Goal: Check status: Check status

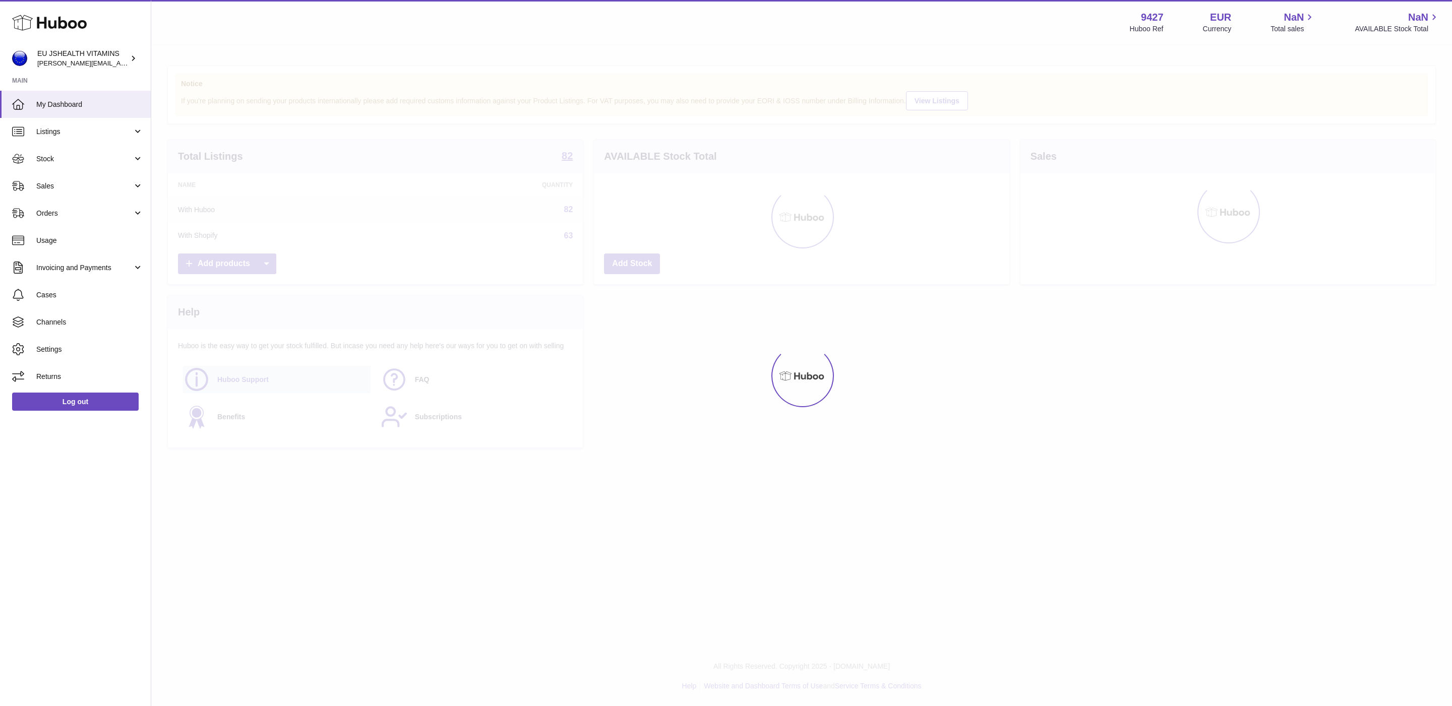
click at [314, 440] on div "Huboo is the easy way to get your stock fulfilled. But incase you need any help…" at bounding box center [375, 388] width 415 height 118
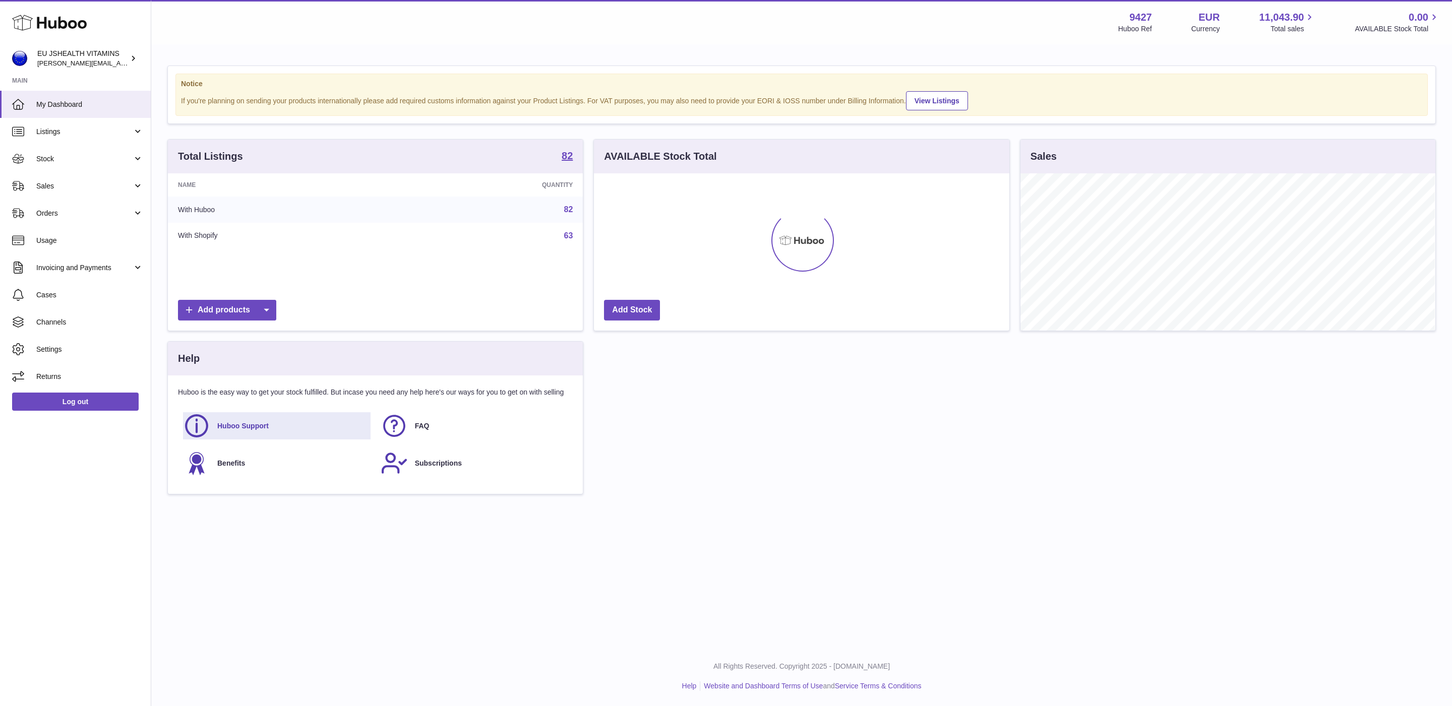
scroll to position [157, 414]
click at [71, 160] on span "Stock" at bounding box center [84, 159] width 96 height 10
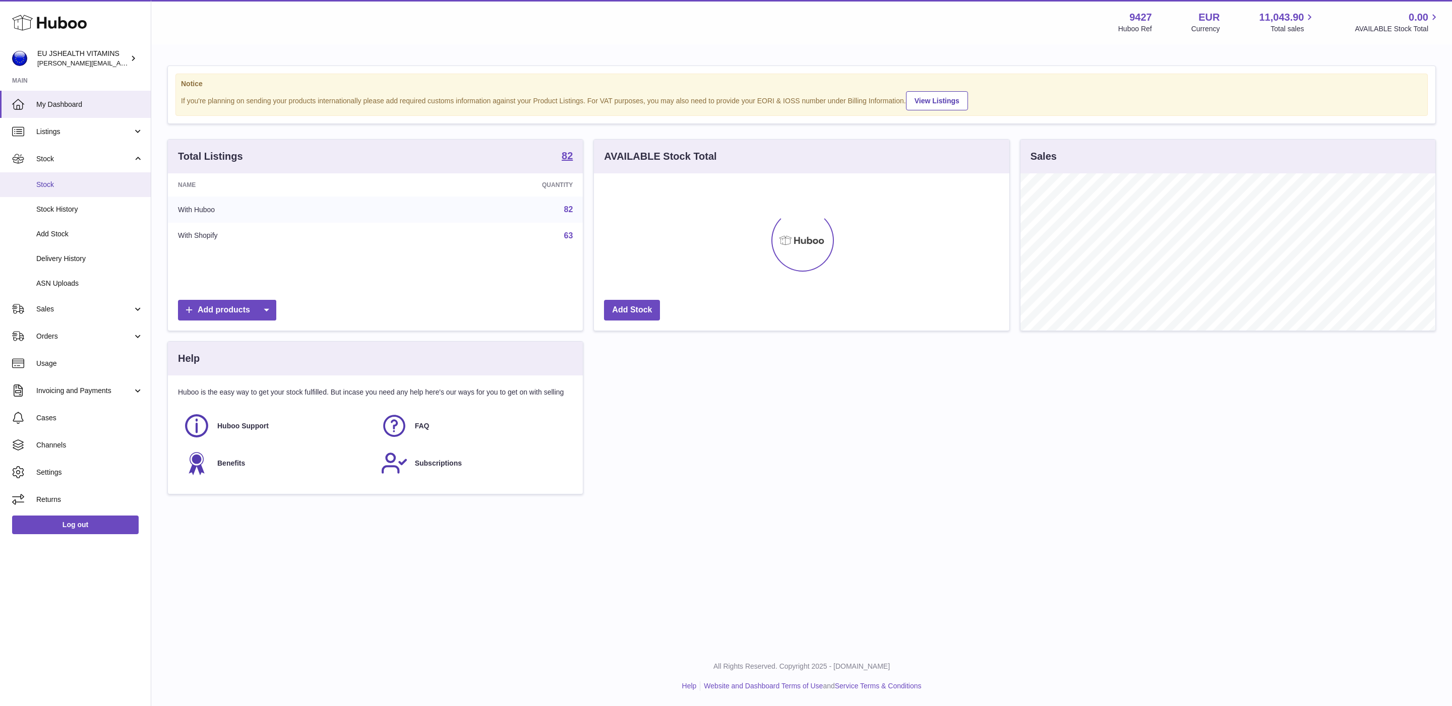
click at [68, 181] on span "Stock" at bounding box center [89, 185] width 107 height 10
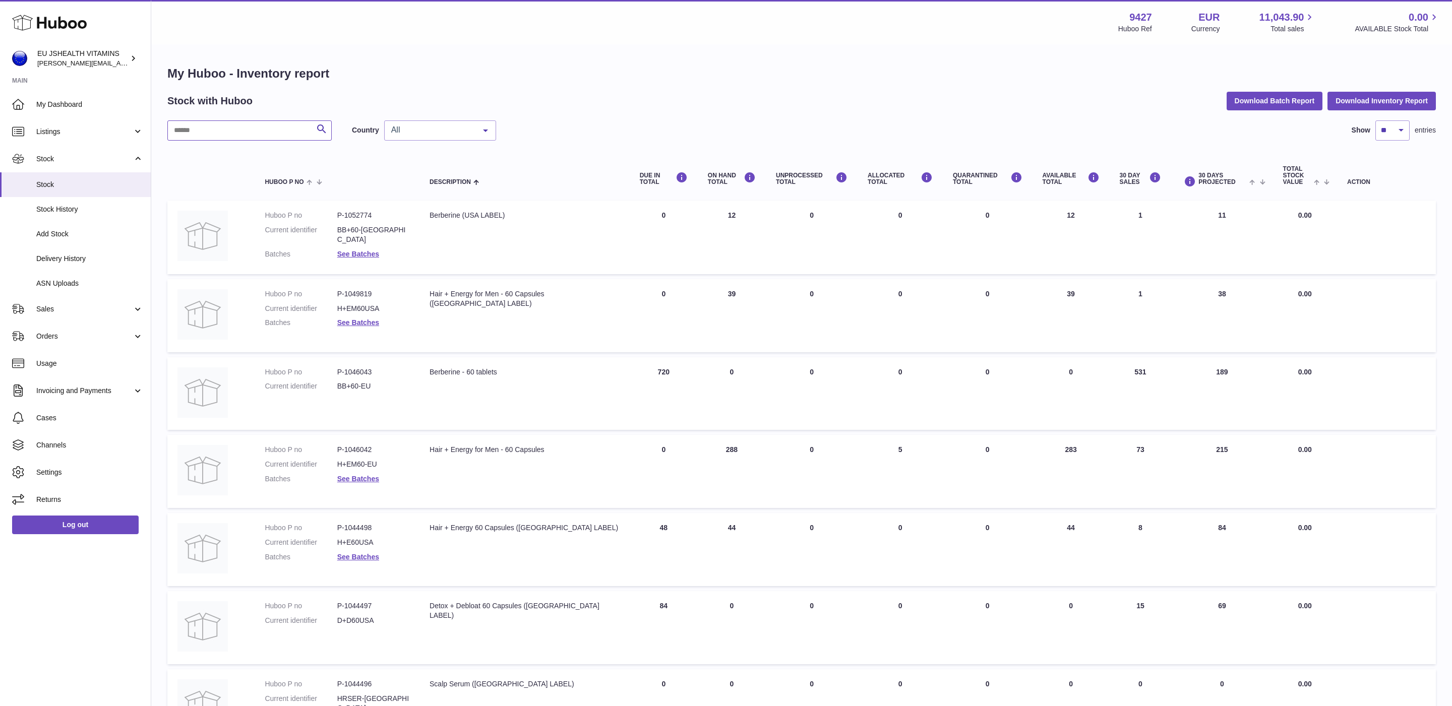
click at [223, 132] on input "text" at bounding box center [249, 130] width 164 height 20
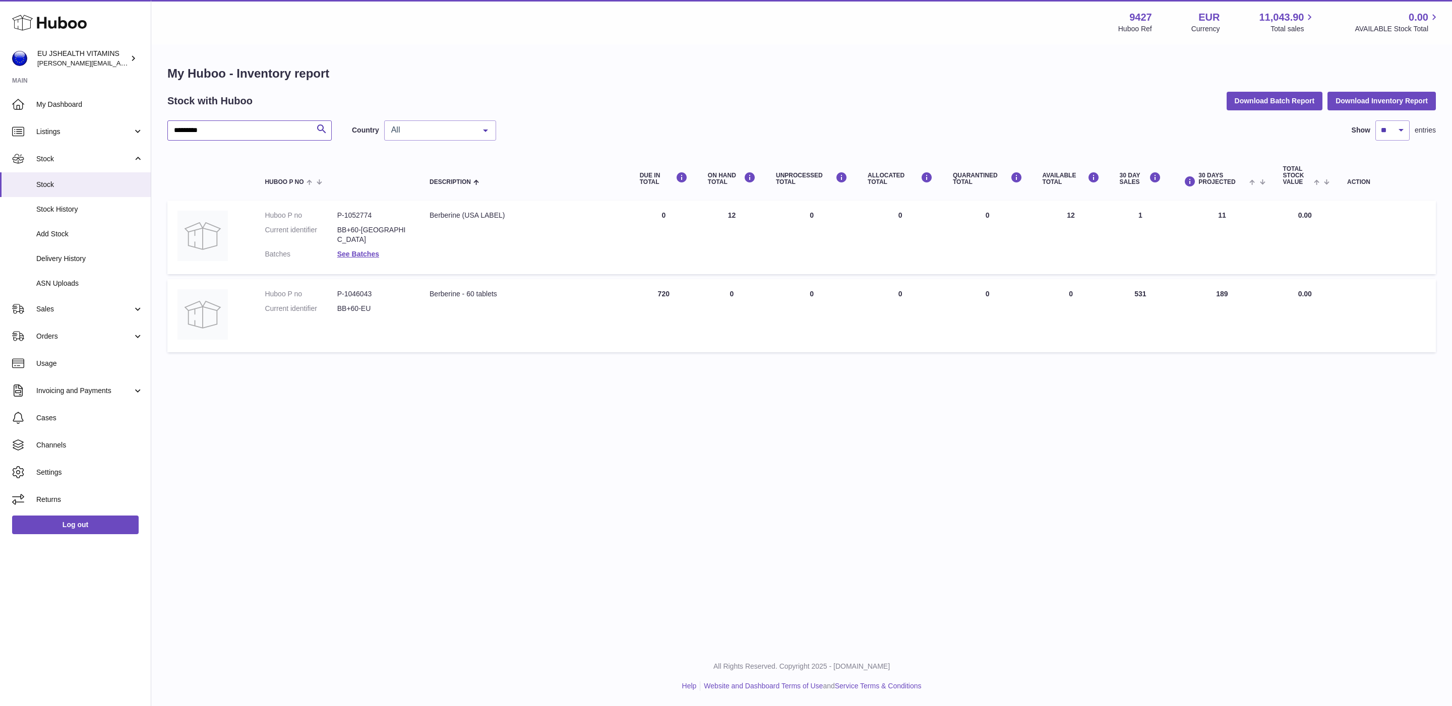
type input "*********"
drag, startPoint x: 1146, startPoint y: 291, endPoint x: 1122, endPoint y: 291, distance: 24.2
click at [1122, 291] on td "30 DAY SALES 531" at bounding box center [1141, 315] width 62 height 73
